Goal: Complete application form

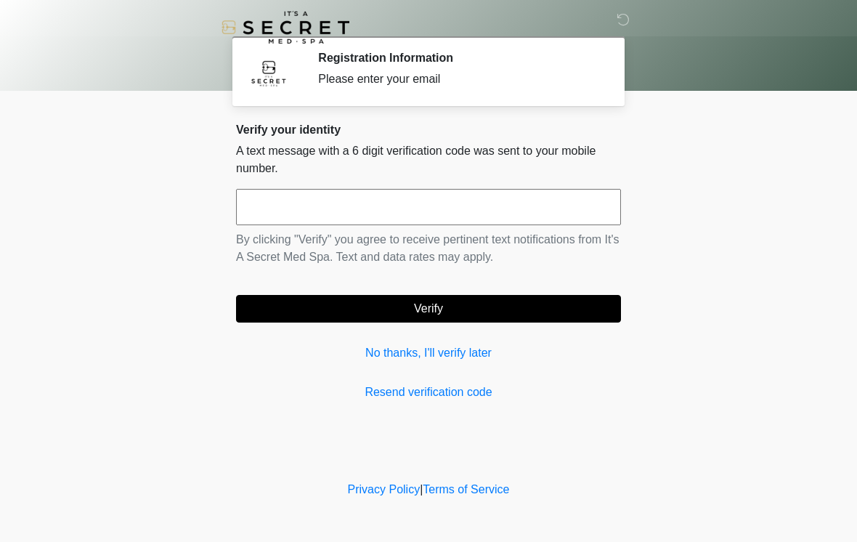
click at [342, 198] on input "text" at bounding box center [428, 207] width 385 height 36
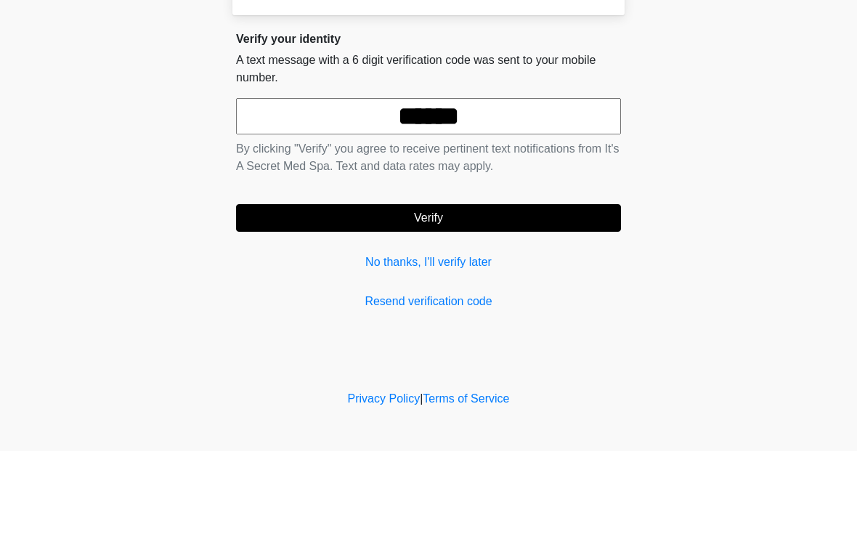
click at [475, 295] on button "Verify" at bounding box center [428, 309] width 385 height 28
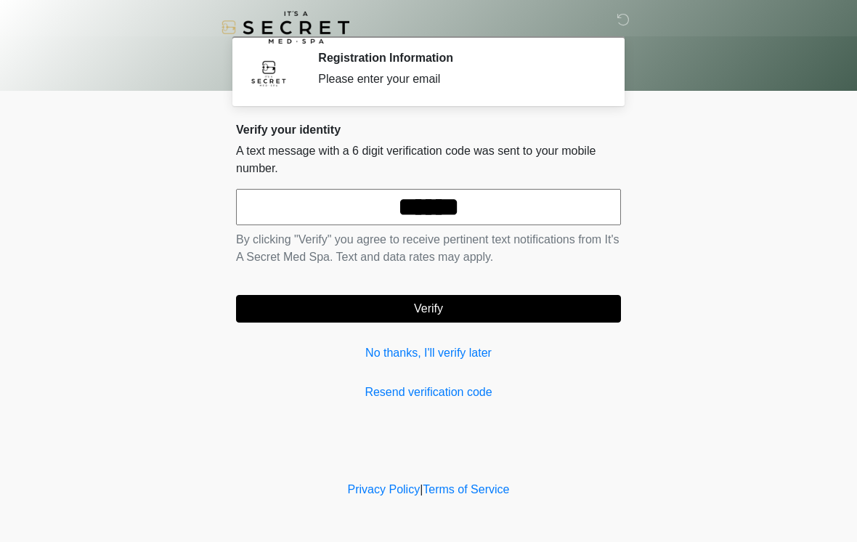
click at [522, 199] on input "******" at bounding box center [428, 207] width 385 height 36
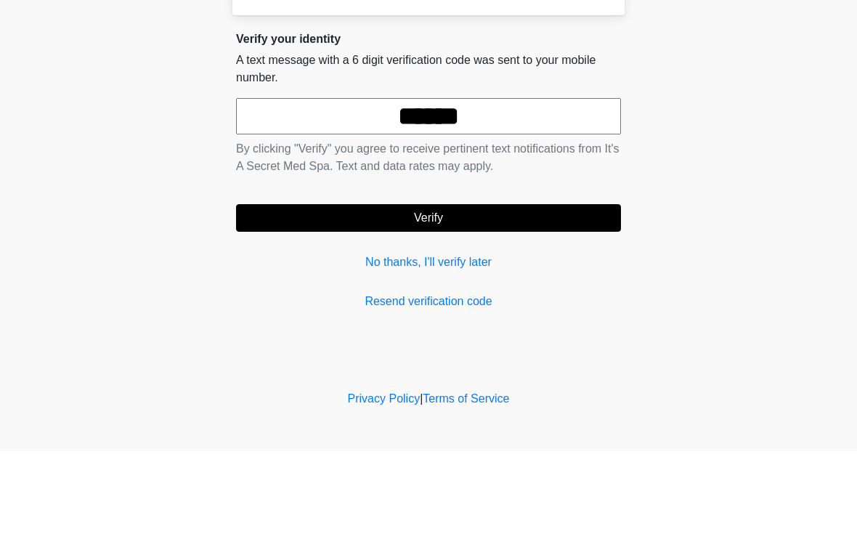
type input "******"
click at [479, 295] on button "Verify" at bounding box center [428, 309] width 385 height 28
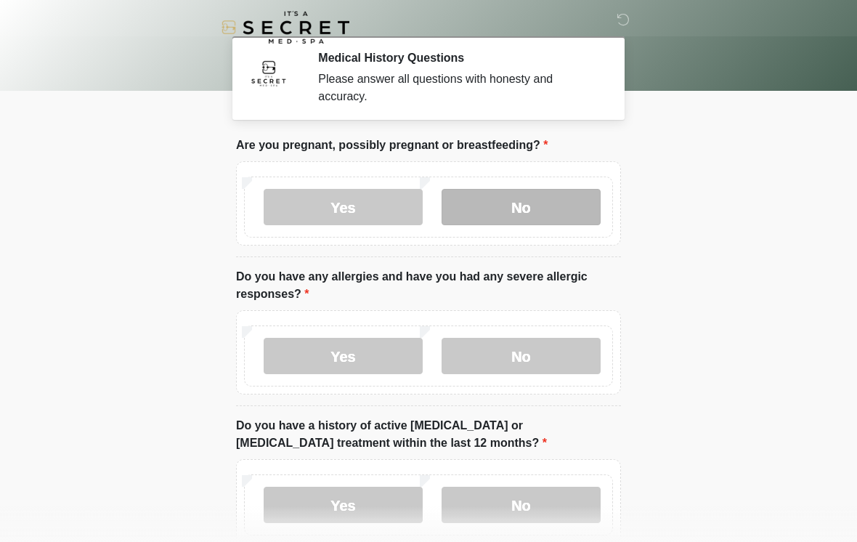
click at [532, 197] on label "No" at bounding box center [521, 207] width 159 height 36
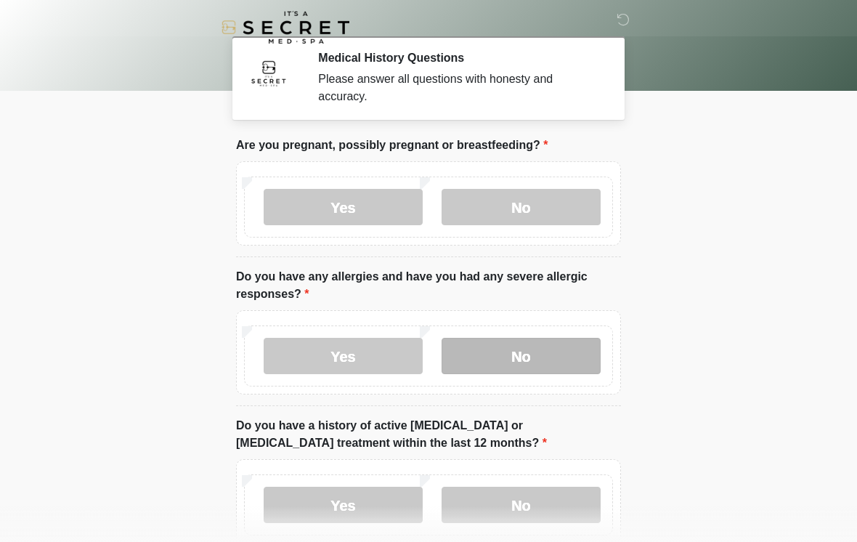
click at [554, 362] on label "No" at bounding box center [521, 356] width 159 height 36
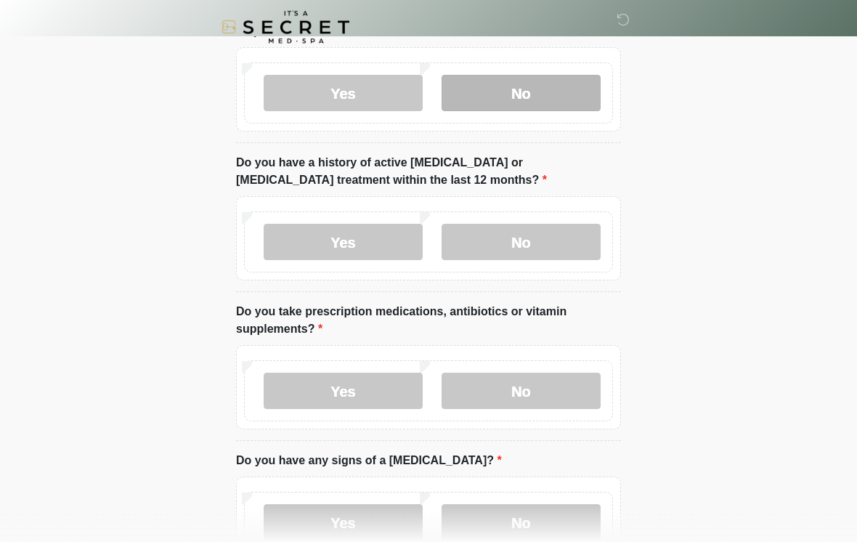
scroll to position [263, 0]
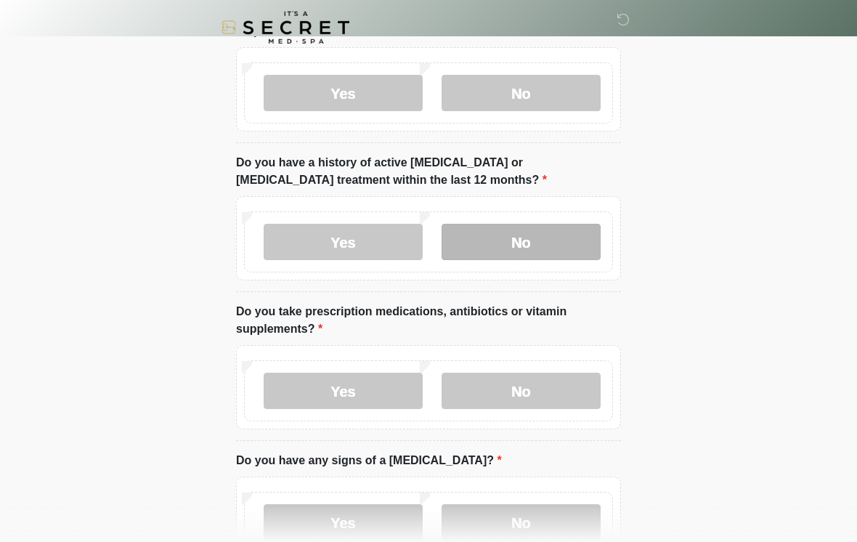
click at [550, 238] on label "No" at bounding box center [521, 242] width 159 height 36
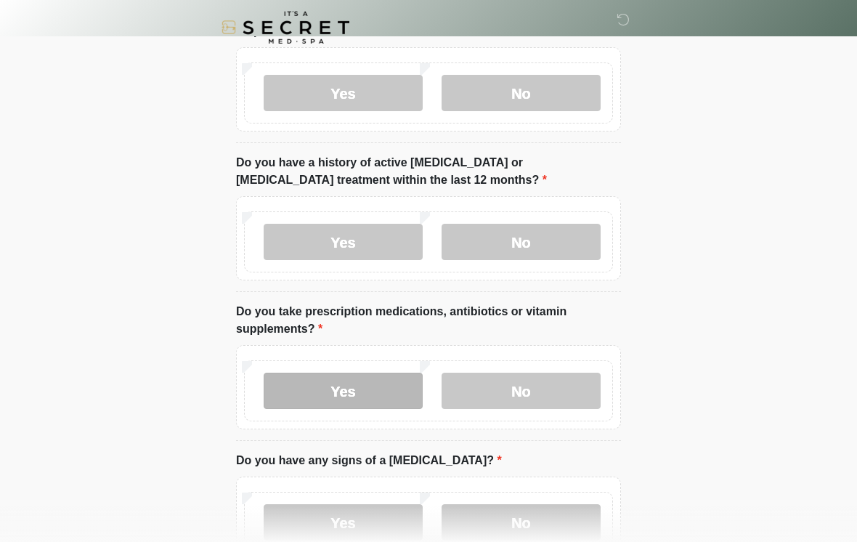
click at [381, 379] on label "Yes" at bounding box center [343, 391] width 159 height 36
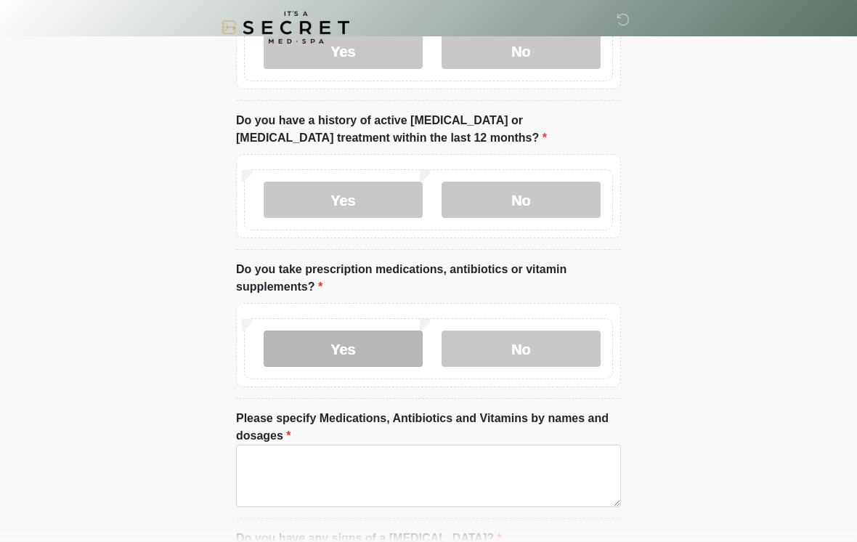
scroll to position [363, 0]
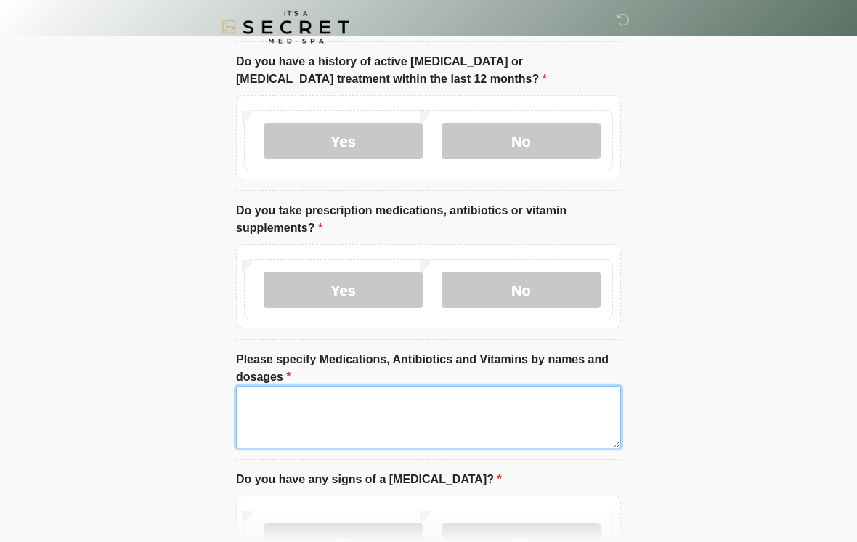
click at [285, 411] on textarea "Please specify Medications, Antibiotics and Vitamins by names and dosages" at bounding box center [428, 417] width 385 height 62
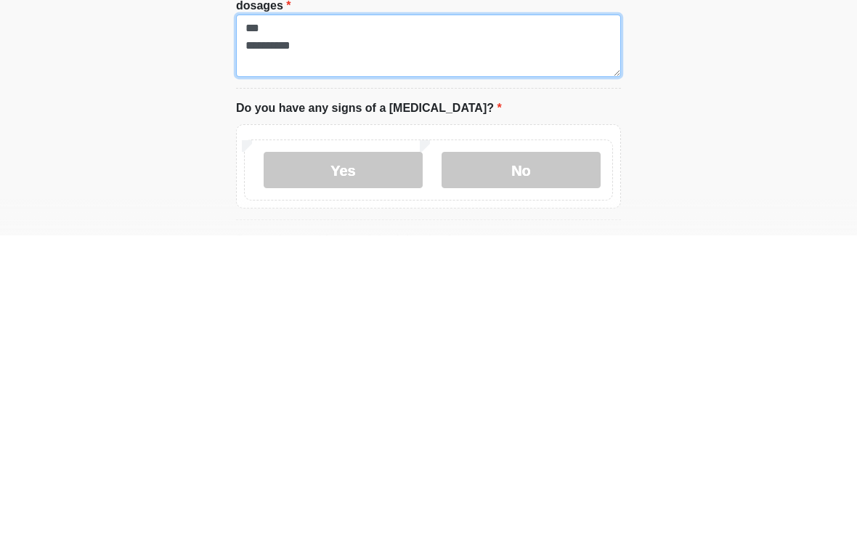
scroll to position [429, 0]
type textarea "*** *********"
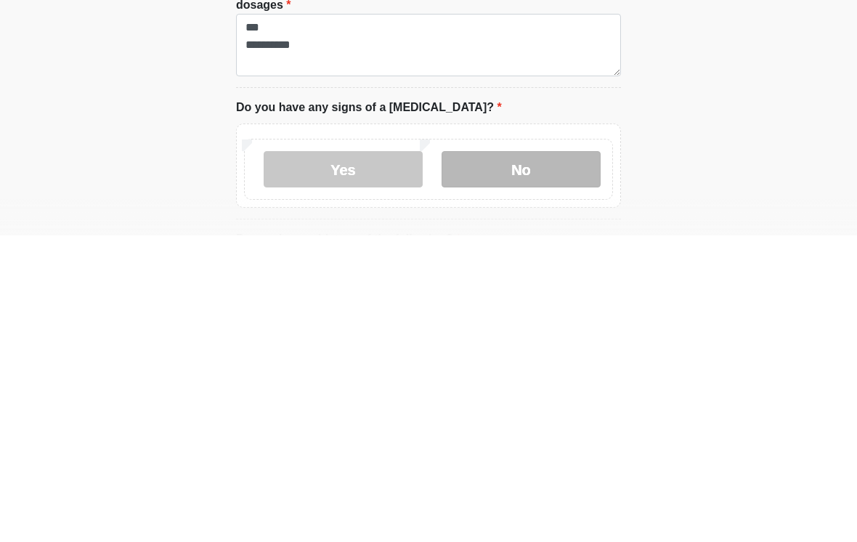
click at [515, 458] on label "No" at bounding box center [521, 476] width 159 height 36
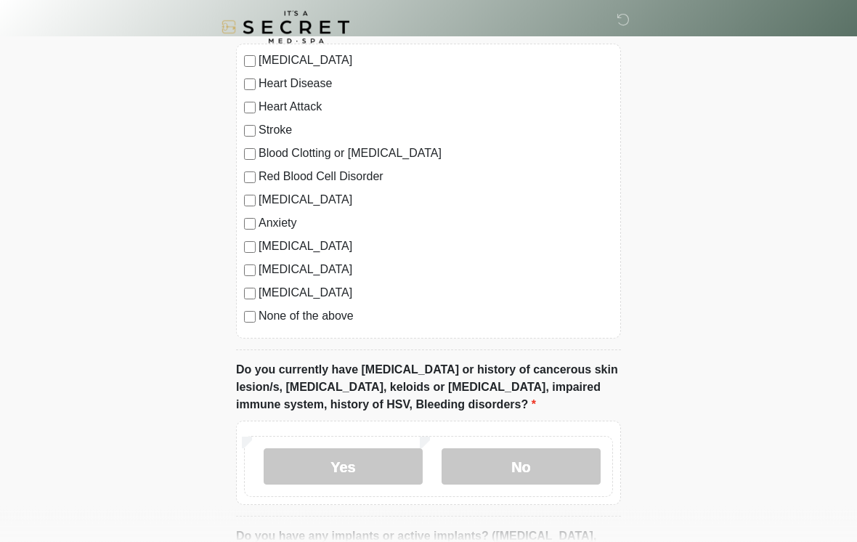
scroll to position [993, 0]
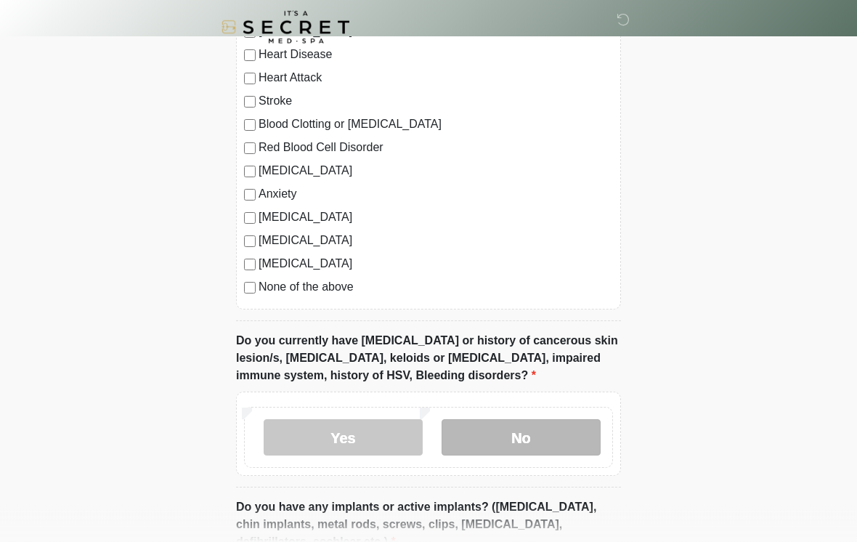
click at [530, 433] on label "No" at bounding box center [521, 438] width 159 height 36
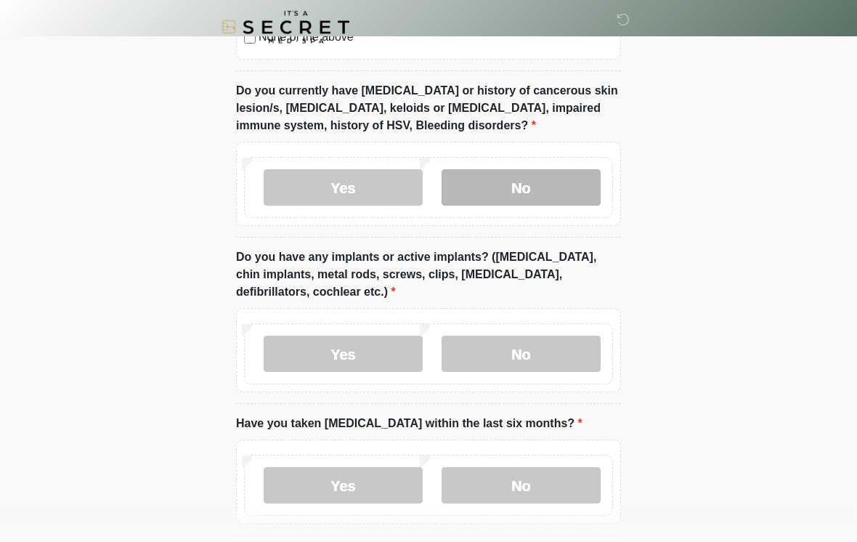
scroll to position [1244, 0]
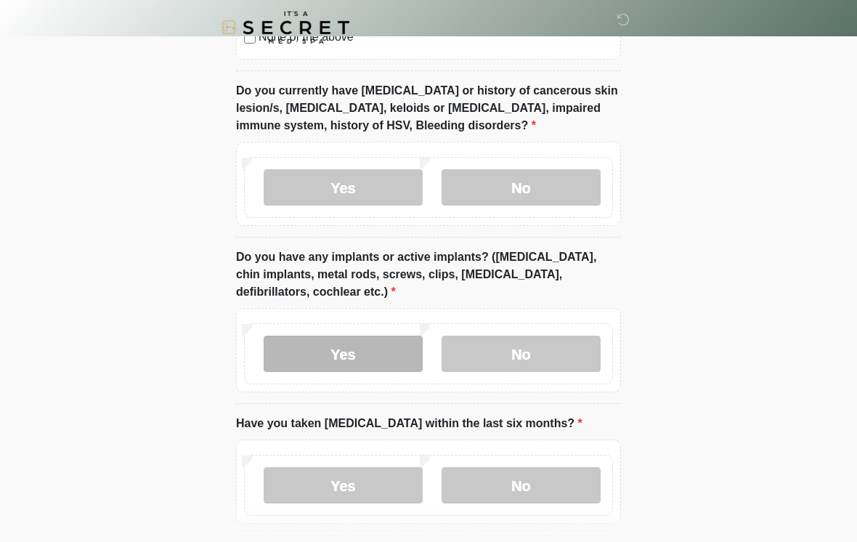
click at [352, 349] on label "Yes" at bounding box center [343, 354] width 159 height 36
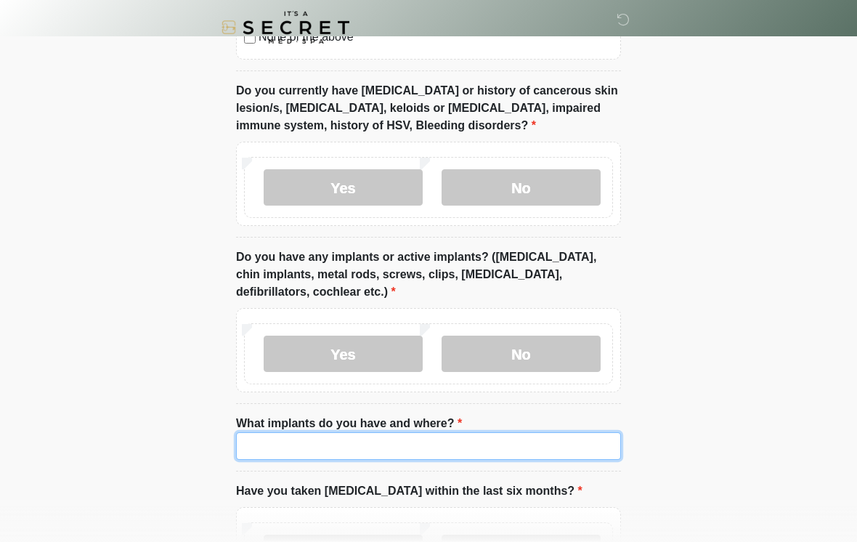
click at [307, 439] on input "What implants do you have and where?" at bounding box center [428, 446] width 385 height 28
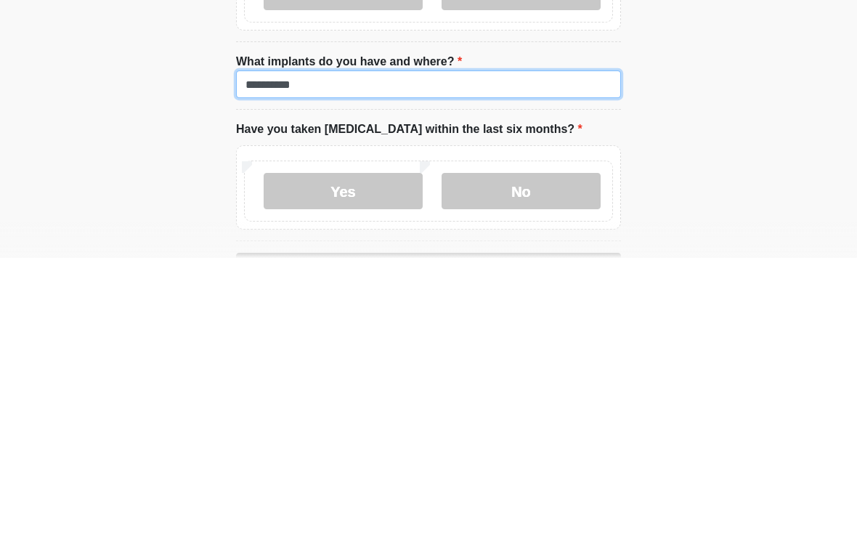
scroll to position [1322, 0]
type input "**********"
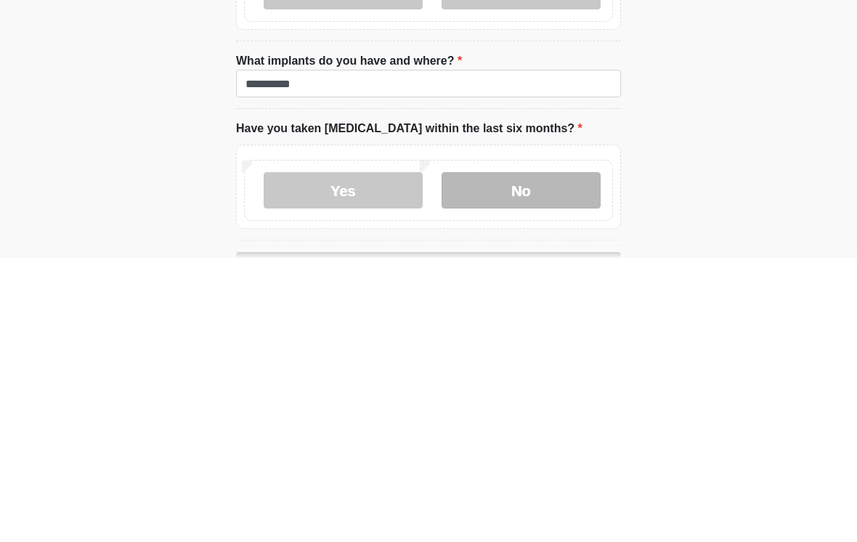
click at [558, 456] on label "No" at bounding box center [521, 474] width 159 height 36
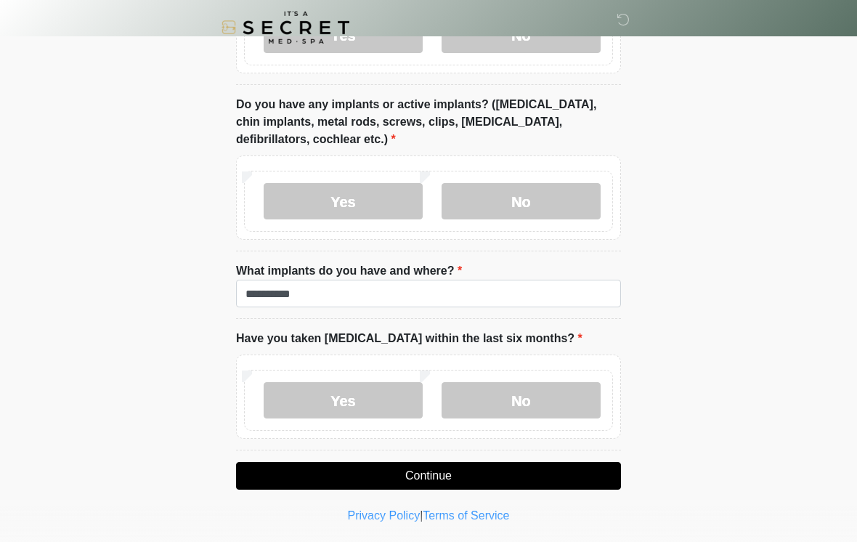
click at [503, 477] on button "Continue" at bounding box center [428, 476] width 385 height 28
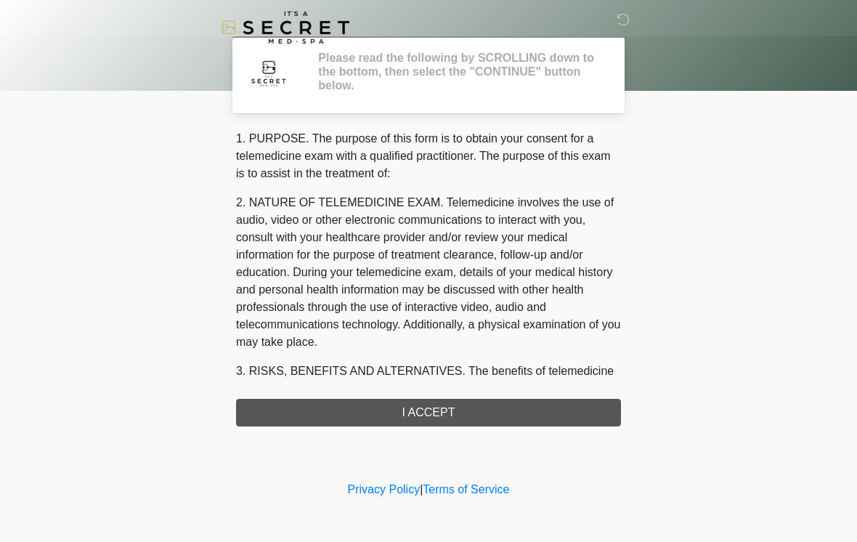
scroll to position [0, 0]
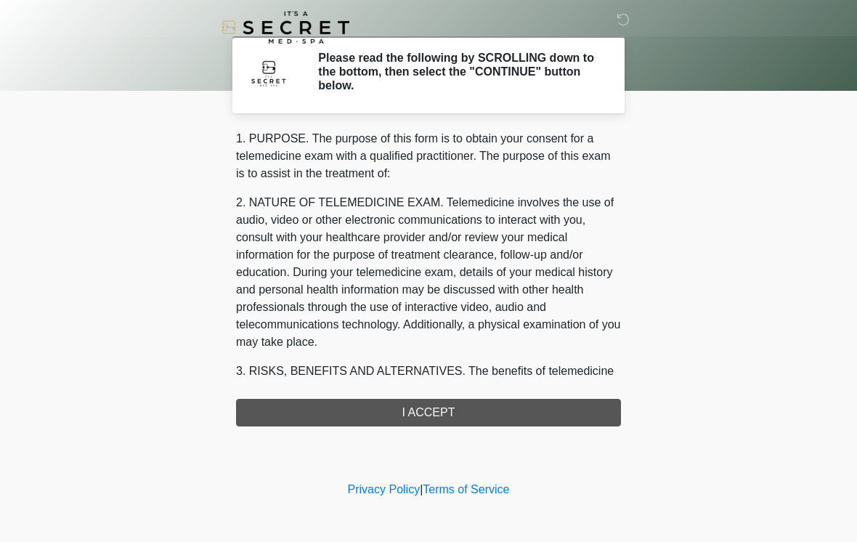
click at [492, 408] on div "1. PURPOSE. The purpose of this form is to obtain your consent for a telemedici…" at bounding box center [428, 278] width 385 height 296
click at [466, 415] on div "1. PURPOSE. The purpose of this form is to obtain your consent for a telemedici…" at bounding box center [428, 278] width 385 height 296
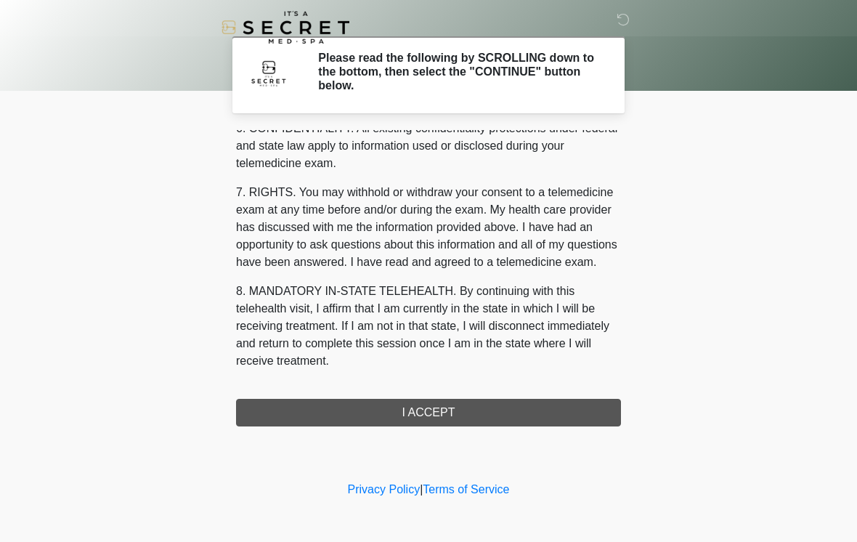
click at [466, 408] on button "I ACCEPT" at bounding box center [428, 413] width 385 height 28
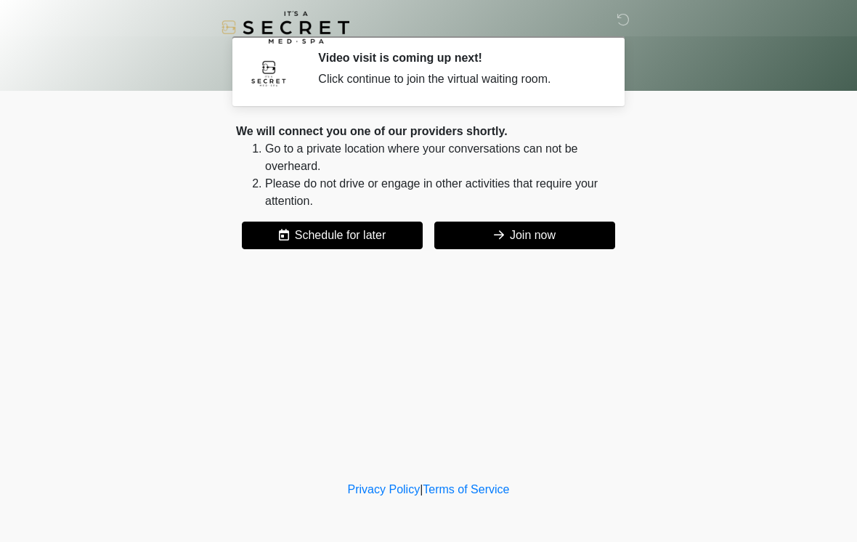
click at [549, 240] on button "Join now" at bounding box center [524, 236] width 181 height 28
